Goal: Information Seeking & Learning: Learn about a topic

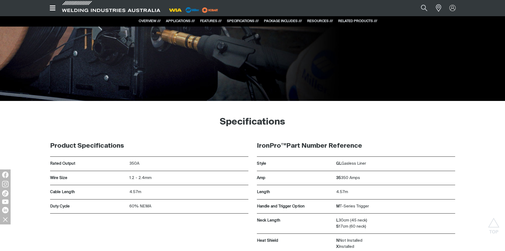
scroll to position [1989, 0]
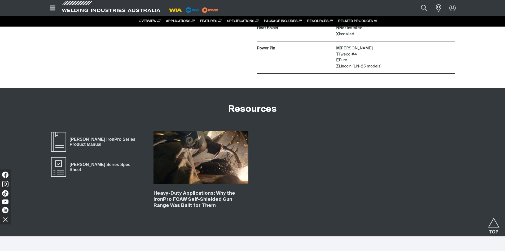
click at [201, 164] on img at bounding box center [201, 157] width 95 height 53
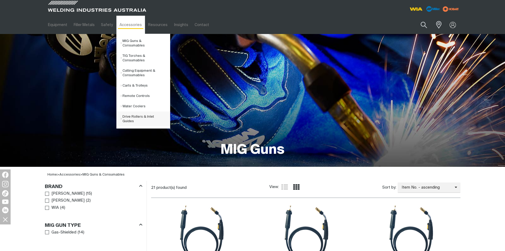
click at [128, 113] on link "Drive Rollers & Inlet Guides" at bounding box center [145, 118] width 49 height 15
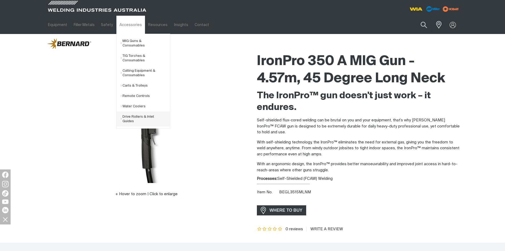
click at [142, 113] on link "Drive Rollers & Inlet Guides" at bounding box center [145, 118] width 49 height 15
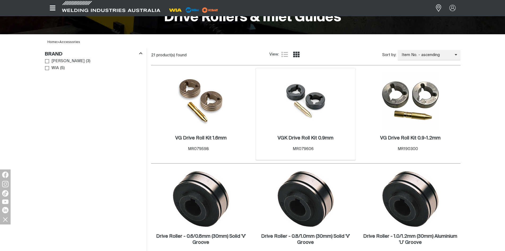
scroll to position [133, 0]
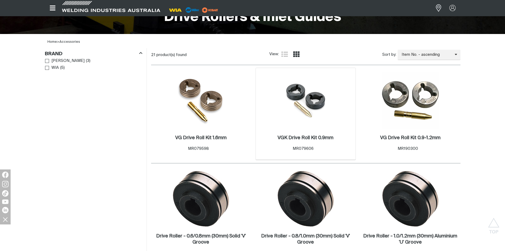
click at [302, 102] on img at bounding box center [305, 100] width 57 height 51
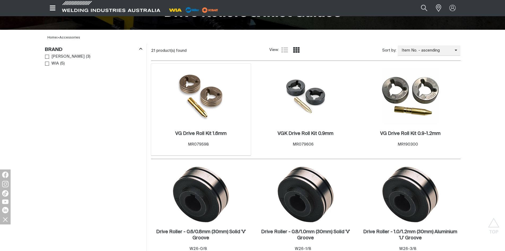
scroll to position [133, 0]
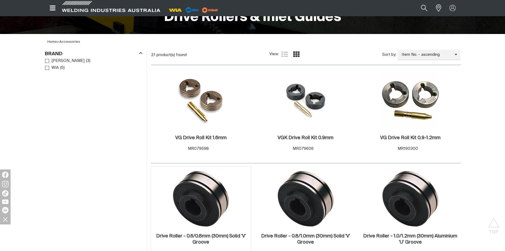
click at [211, 179] on img at bounding box center [201, 198] width 57 height 57
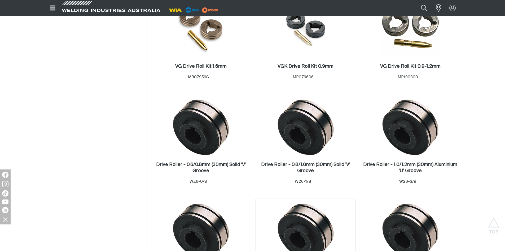
scroll to position [318, 0]
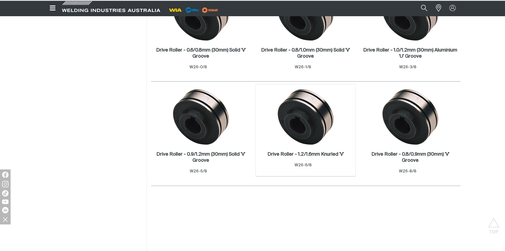
click at [314, 126] on img at bounding box center [305, 116] width 57 height 57
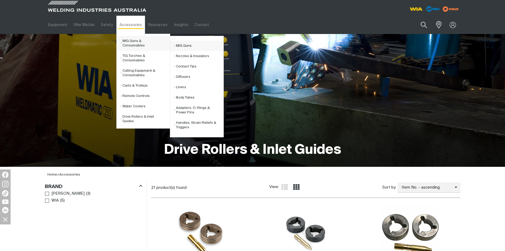
click at [175, 45] on link "MIG Guns" at bounding box center [198, 46] width 49 height 10
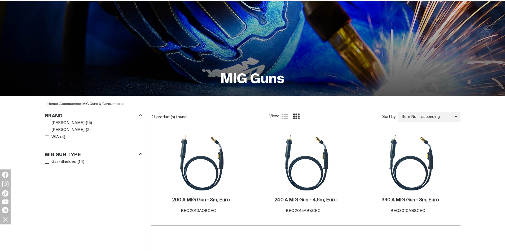
scroll to position [159, 0]
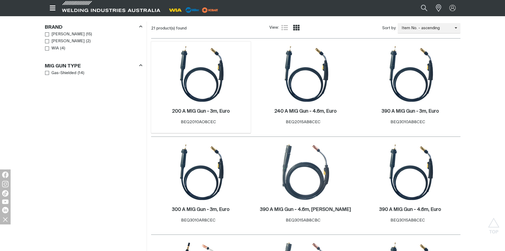
click at [215, 77] on img at bounding box center [201, 73] width 57 height 57
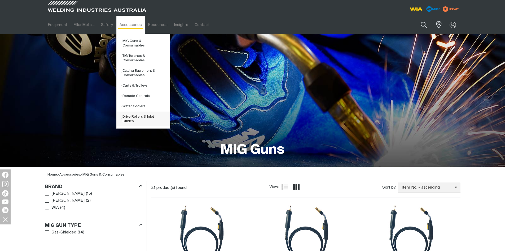
click at [135, 111] on link "Drive Rollers & Inlet Guides" at bounding box center [145, 118] width 49 height 15
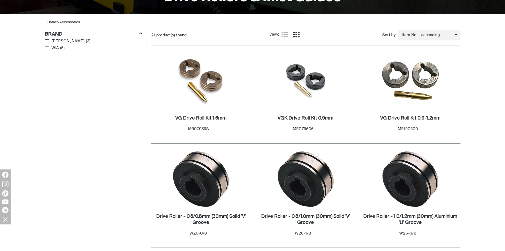
scroll to position [159, 0]
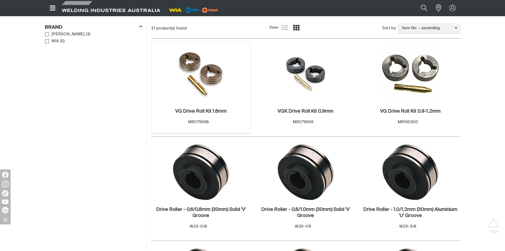
click at [188, 73] on img at bounding box center [201, 73] width 54 height 57
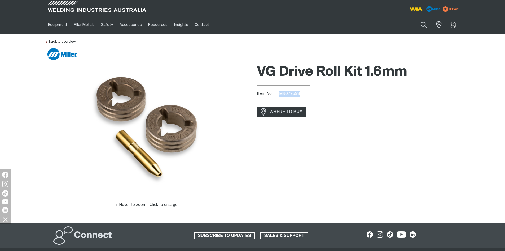
drag, startPoint x: 303, startPoint y: 95, endPoint x: 279, endPoint y: 93, distance: 23.9
click at [279, 93] on div "Item No. MR079598" at bounding box center [359, 94] width 204 height 6
copy span "MR079598"
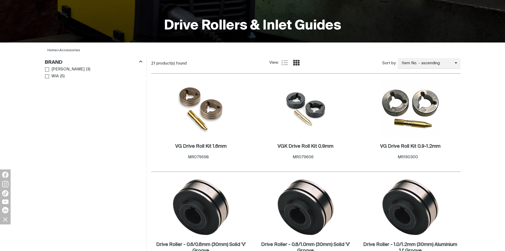
scroll to position [133, 0]
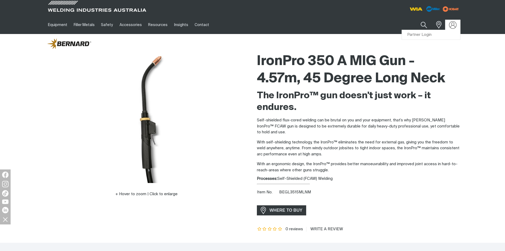
click at [451, 22] on img at bounding box center [453, 25] width 8 height 8
click at [447, 33] on link "Partner Login" at bounding box center [431, 35] width 58 height 10
click at [430, 35] on link "Partner Login" at bounding box center [431, 35] width 58 height 10
click at [413, 33] on link "Partner Login" at bounding box center [431, 35] width 58 height 10
click at [414, 35] on link "Partner Login" at bounding box center [431, 35] width 58 height 10
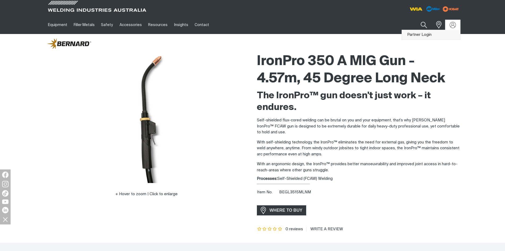
click at [414, 35] on link "Partner Login" at bounding box center [431, 35] width 58 height 10
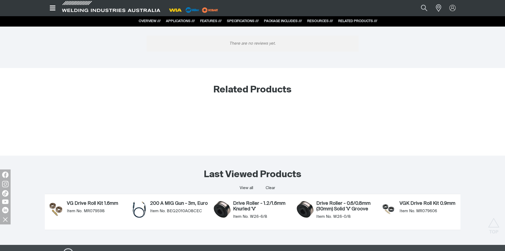
scroll to position [2227, 0]
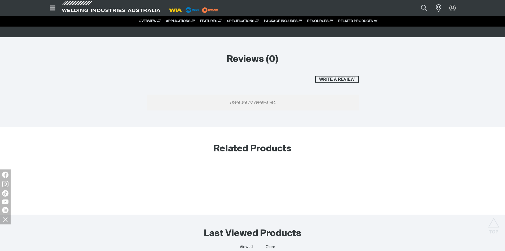
scroll to position [2227, 0]
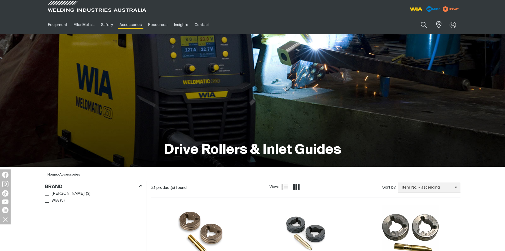
click at [456, 60] on div "Drive Rollers & Inlet Guides" at bounding box center [253, 100] width 416 height 133
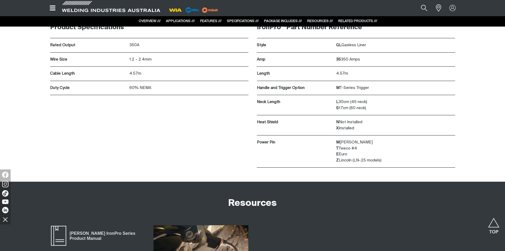
scroll to position [2227, 0]
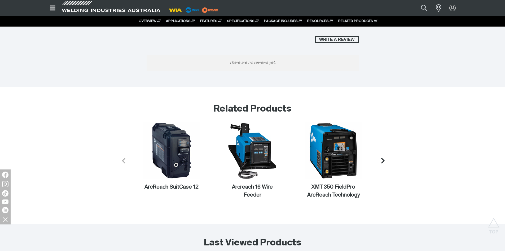
click at [380, 157] on icon "Next slide" at bounding box center [383, 160] width 7 height 7
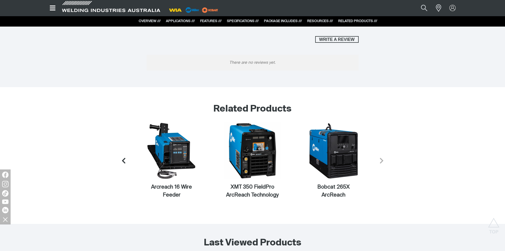
click at [380, 157] on icon "Next slide" at bounding box center [381, 160] width 7 height 7
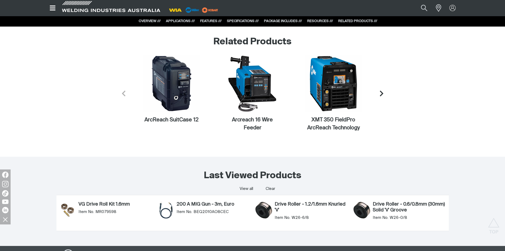
scroll to position [2280, 0]
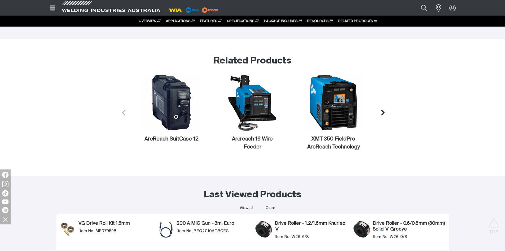
click at [381, 109] on icon "Next slide" at bounding box center [383, 112] width 7 height 7
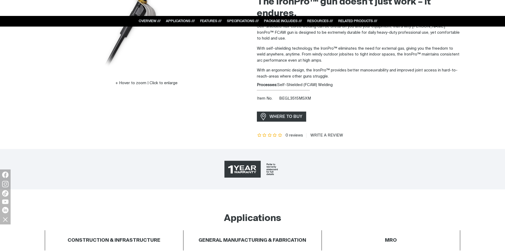
scroll to position [186, 0]
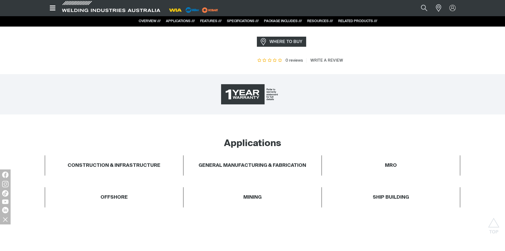
click at [270, 83] on span "1 Year Warranty" at bounding box center [249, 94] width 59 height 22
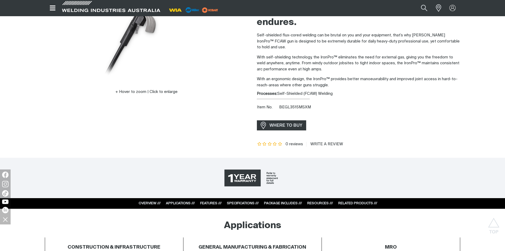
scroll to position [186, 0]
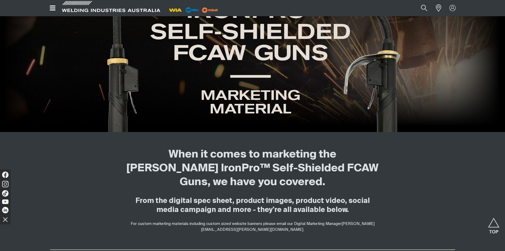
scroll to position [80, 0]
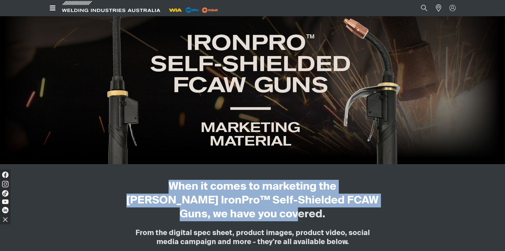
drag, startPoint x: 277, startPoint y: 216, endPoint x: 131, endPoint y: 185, distance: 149.8
click at [131, 185] on h2 "When it comes to marketing the [PERSON_NAME] IronPro™ Self-Shielded FCAW Guns, …" at bounding box center [252, 200] width 257 height 41
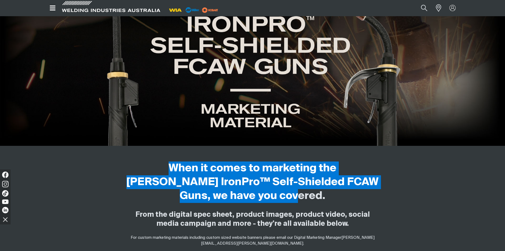
scroll to position [106, 0]
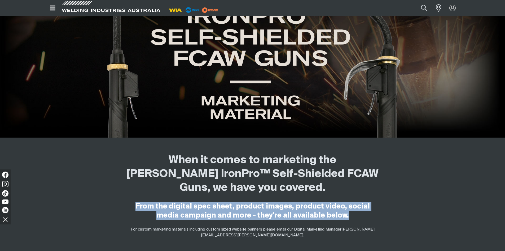
drag, startPoint x: 129, startPoint y: 205, endPoint x: 342, endPoint y: 213, distance: 212.8
click at [342, 213] on h4 "From the digital spec sheet, product images, product video, social media campai…" at bounding box center [252, 211] width 257 height 18
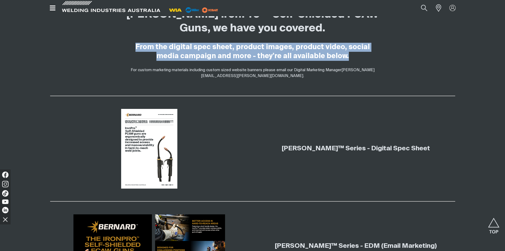
scroll to position [371, 0]
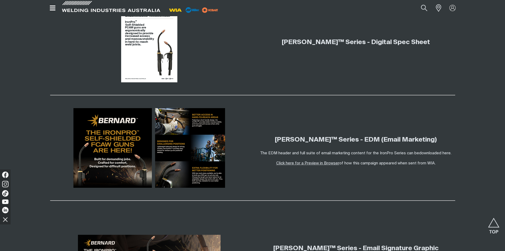
click at [300, 162] on link "Click here for a Preview in Browser" at bounding box center [307, 163] width 63 height 4
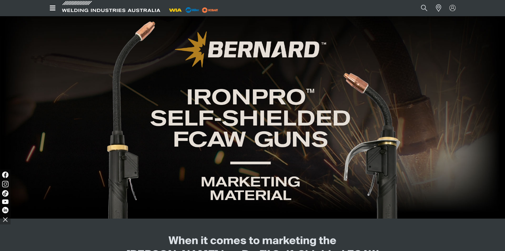
scroll to position [0, 0]
